Goal: Check status: Check status

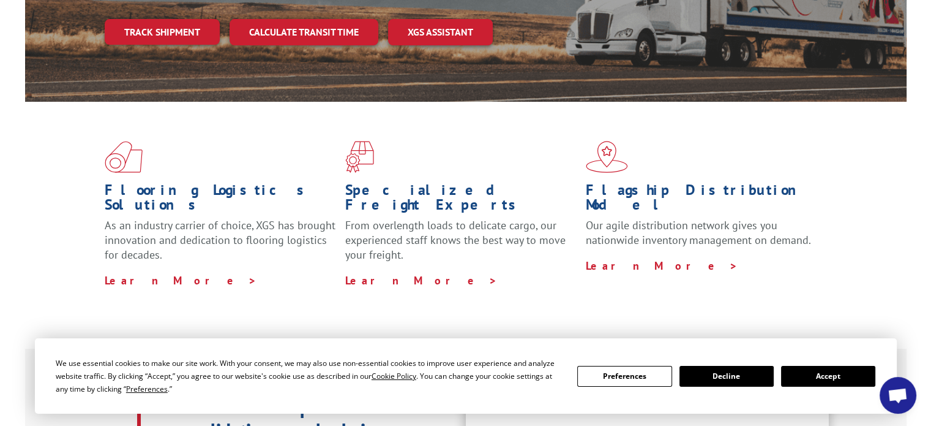
scroll to position [245, 0]
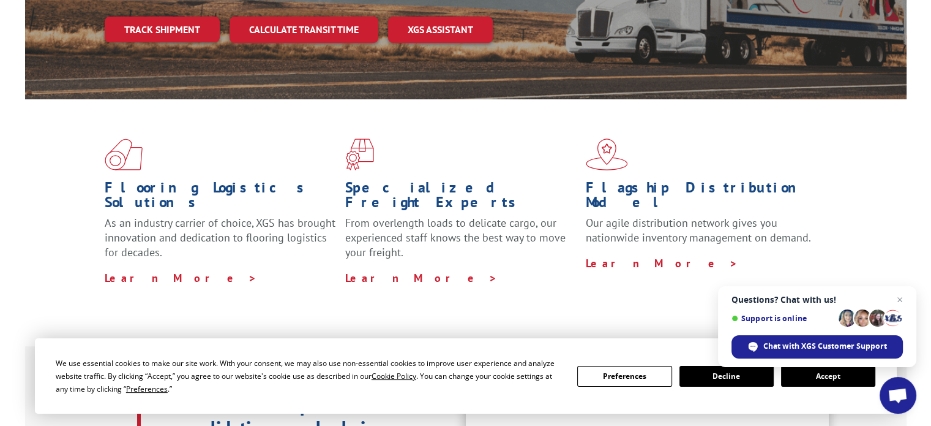
click at [814, 378] on button "Accept" at bounding box center [828, 376] width 94 height 21
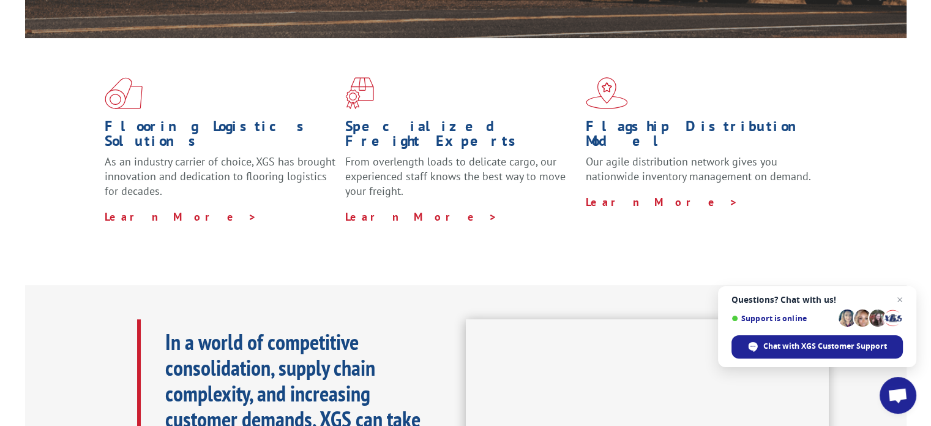
scroll to position [0, 0]
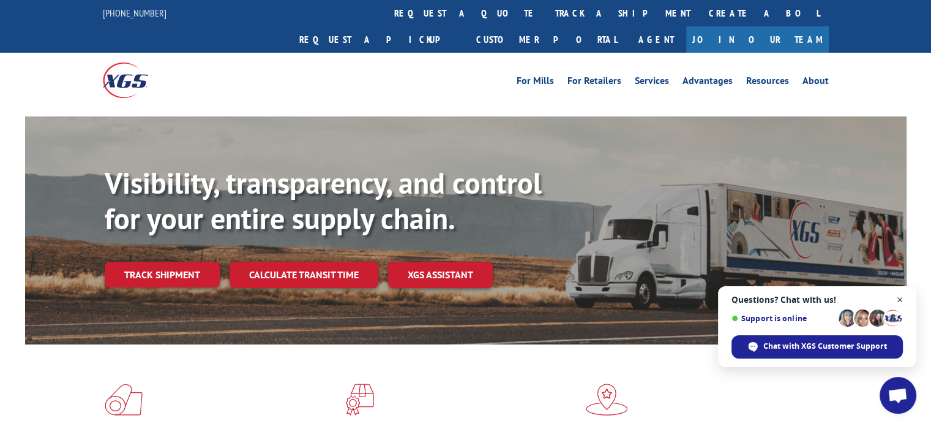
click at [898, 301] on span "Close chat" at bounding box center [900, 299] width 15 height 15
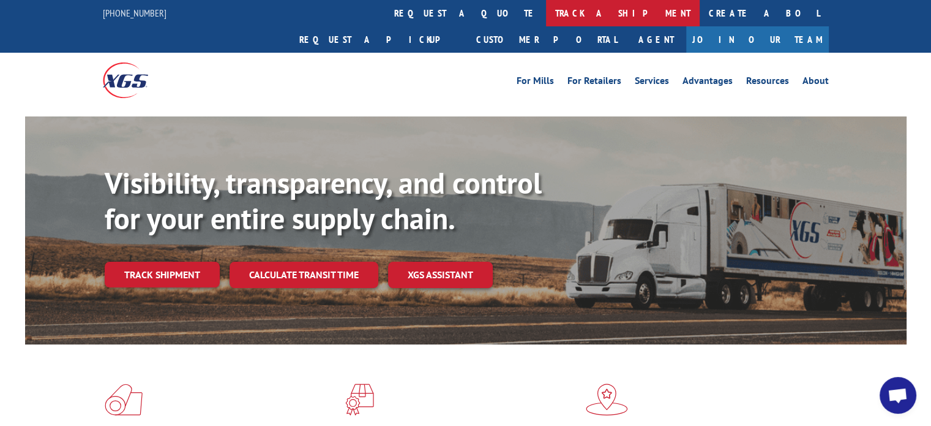
click at [546, 10] on link "track a shipment" at bounding box center [623, 13] width 154 height 26
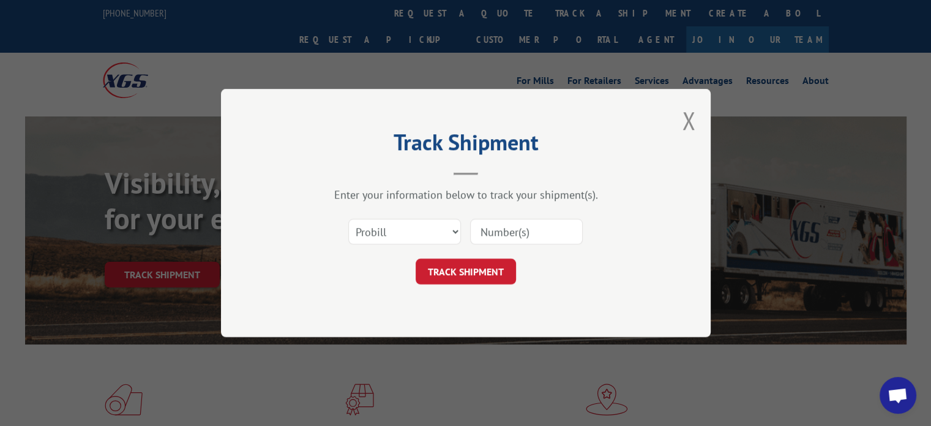
click at [526, 233] on input at bounding box center [526, 232] width 113 height 26
paste input "2879166"
type input "2879166"
click at [500, 264] on button "TRACK SHIPMENT" at bounding box center [466, 271] width 100 height 26
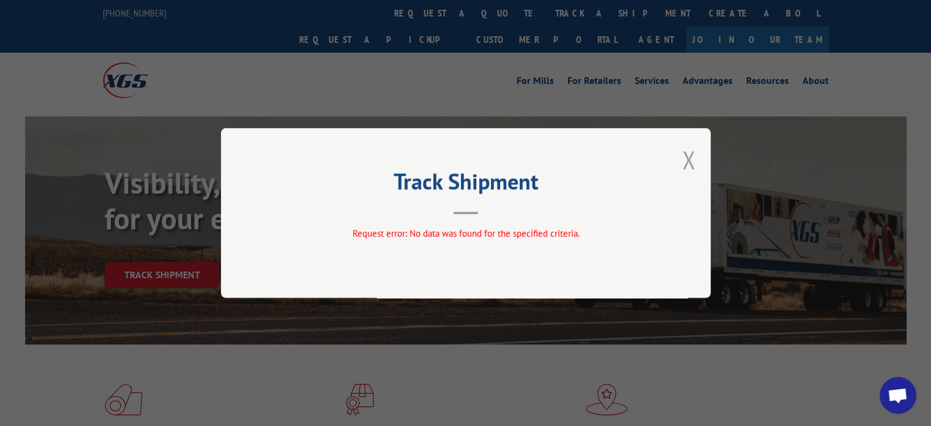
click at [695, 155] on div "Track Shipment Request error: No data was found for the specified criteria." at bounding box center [466, 213] width 490 height 170
click at [688, 159] on button "Close modal" at bounding box center [688, 159] width 13 height 32
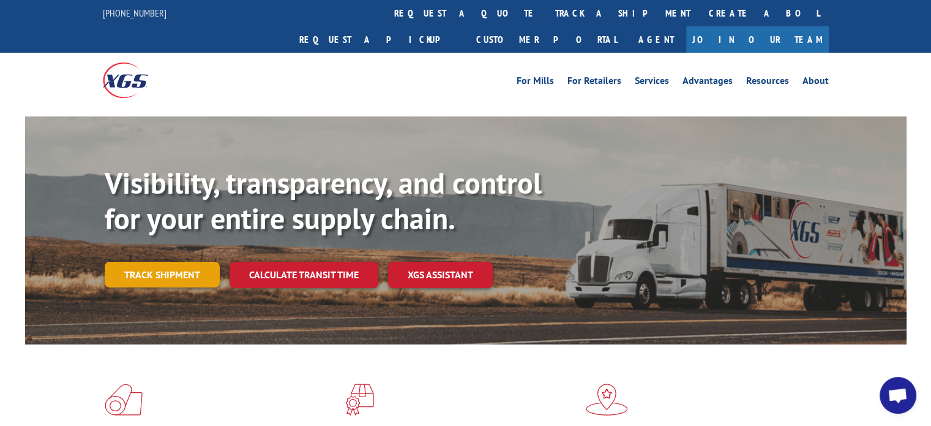
click at [195, 261] on link "Track shipment" at bounding box center [162, 274] width 115 height 26
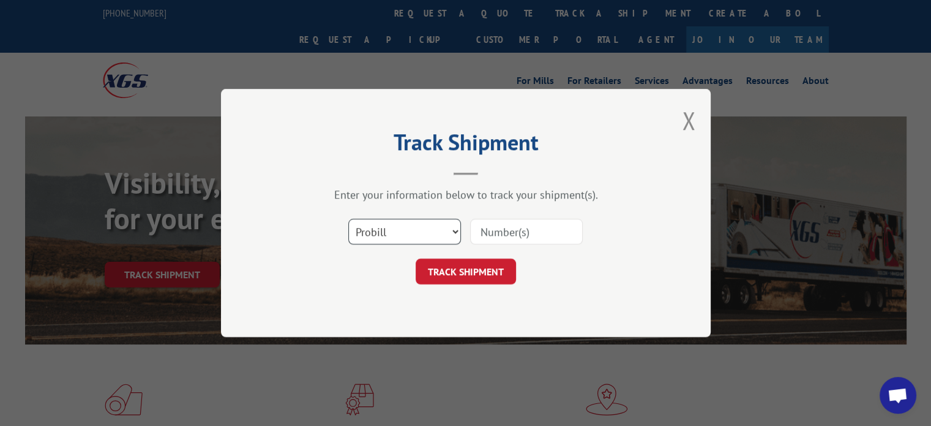
click at [453, 227] on select "Select category... Probill BOL PO" at bounding box center [404, 232] width 113 height 26
select select "bol"
click at [348, 219] on select "Select category... Probill BOL PO" at bounding box center [404, 232] width 113 height 26
click at [491, 233] on input at bounding box center [526, 232] width 113 height 26
paste input "2879166"
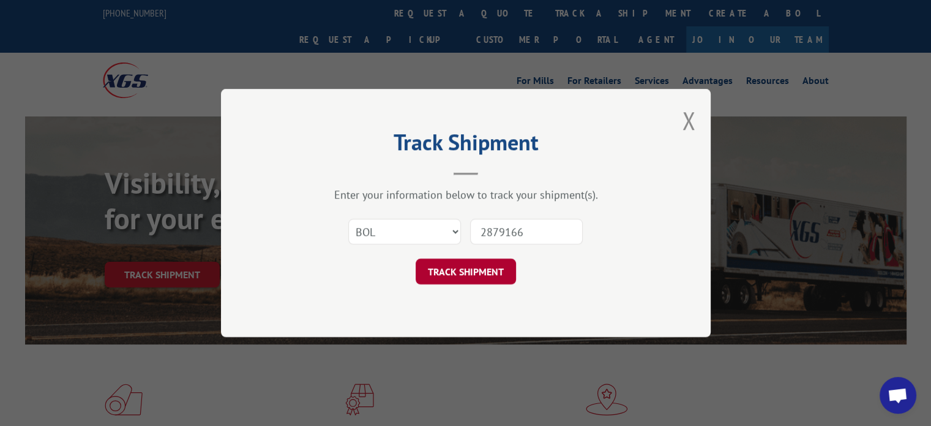
type input "2879166"
click at [508, 274] on button "TRACK SHIPMENT" at bounding box center [466, 271] width 100 height 26
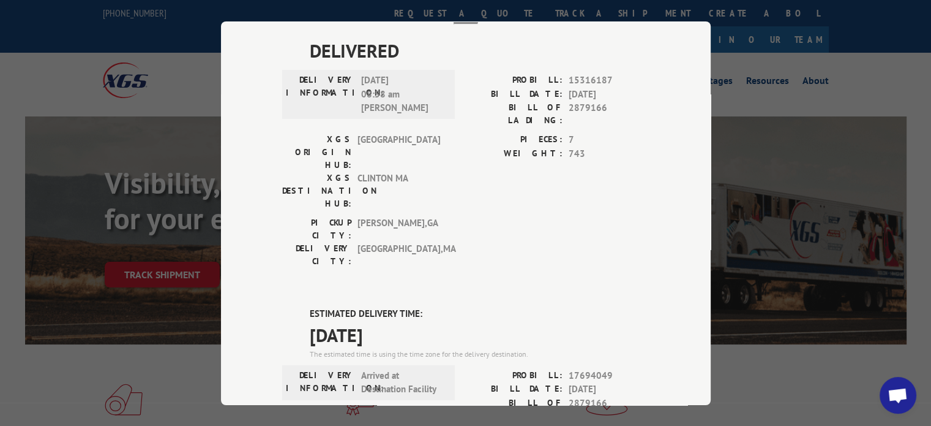
scroll to position [184, 0]
